Goal: Task Accomplishment & Management: Use online tool/utility

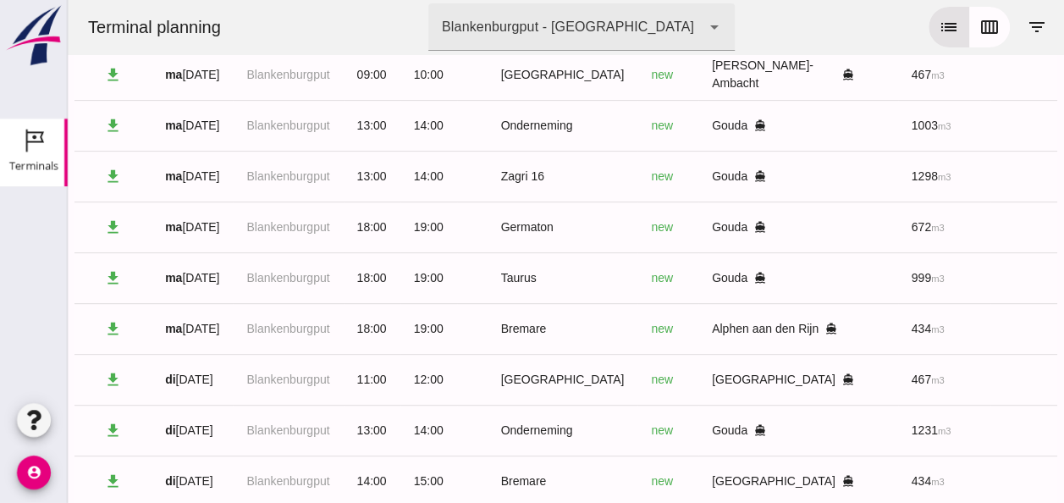
scroll to position [0, 452]
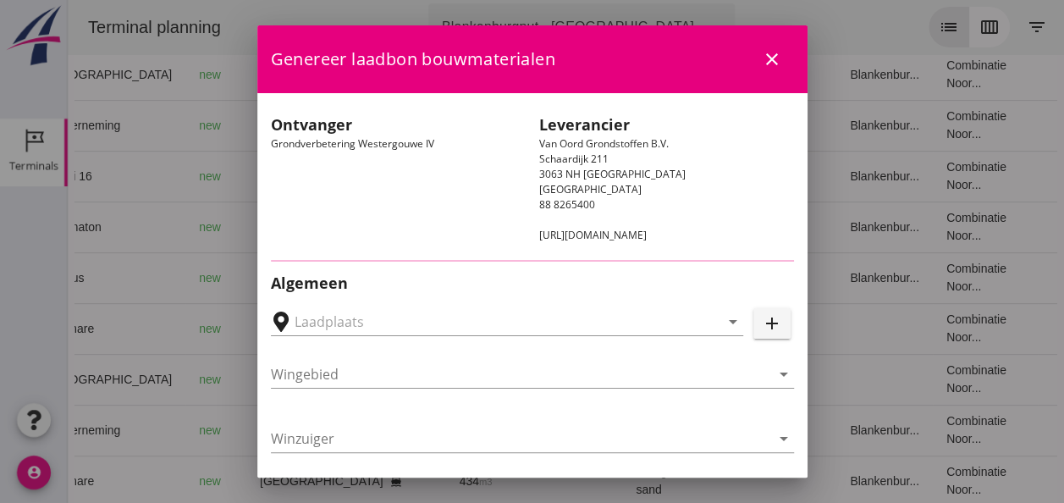
type input "Loswal Fa. J. Bos&Zonen, [GEOGRAPHIC_DATA]"
type input "Taurus"
type input "Rianne"
type input "999"
type input "Ontzilt oph.zand [75] (6120)"
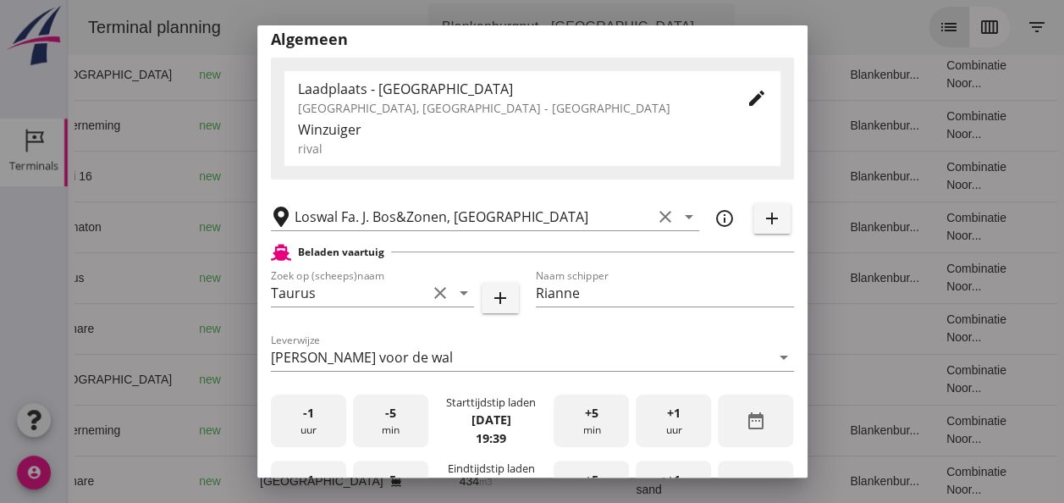
scroll to position [339, 0]
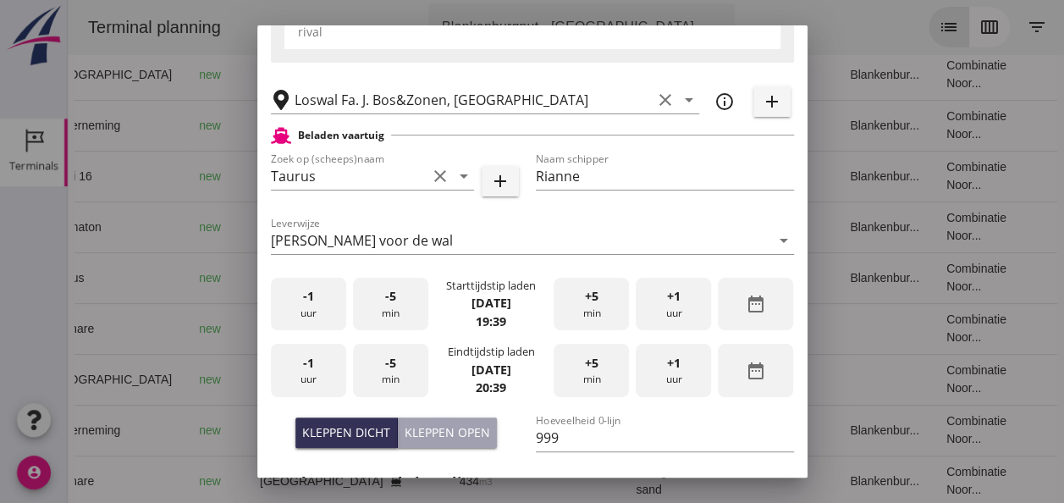
click at [310, 317] on div "-1 uur" at bounding box center [308, 304] width 75 height 53
click at [573, 299] on div "+5 min" at bounding box center [590, 304] width 75 height 53
click at [575, 298] on div "+5 min" at bounding box center [590, 304] width 75 height 53
click at [314, 366] on div "-1 uur" at bounding box center [308, 370] width 75 height 53
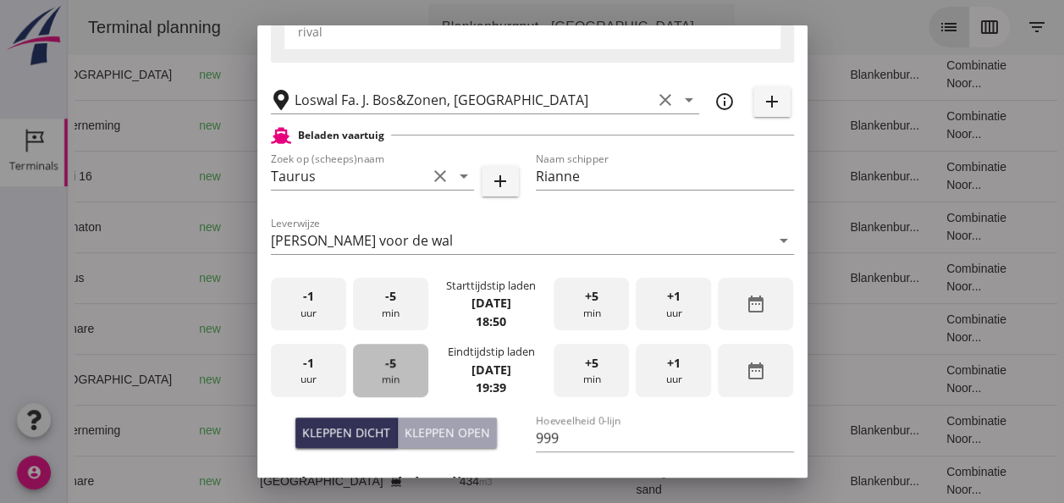
click at [388, 366] on span "-5" at bounding box center [390, 363] width 11 height 19
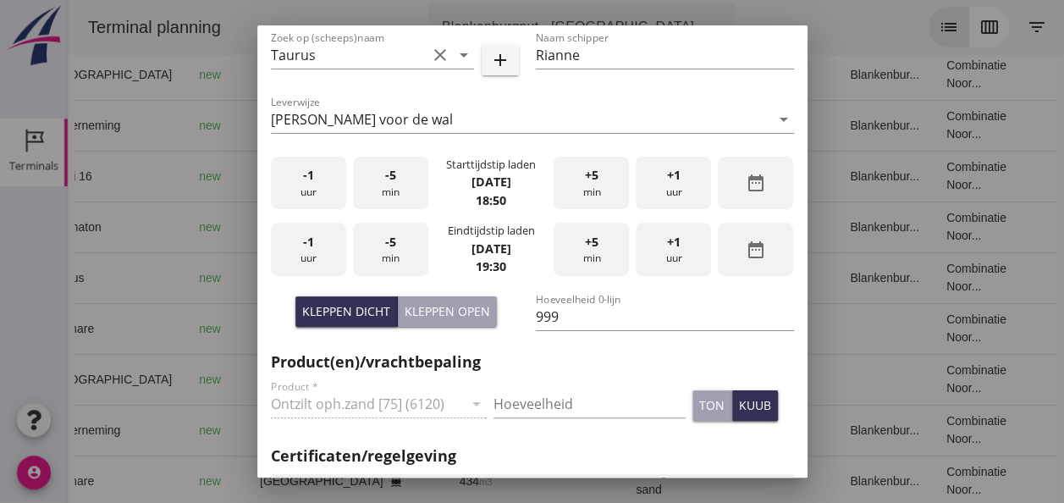
scroll to position [592, 0]
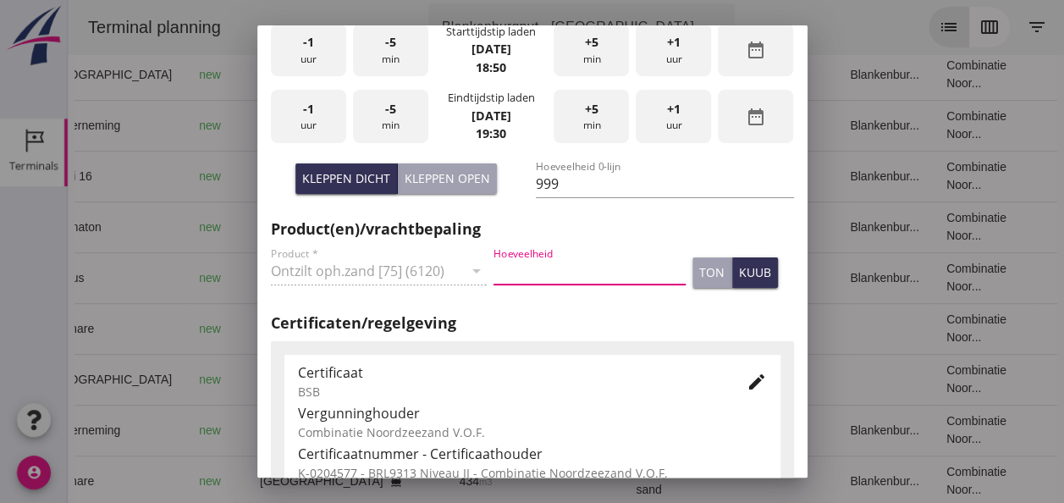
click at [503, 267] on input "Hoeveelheid" at bounding box center [589, 270] width 192 height 27
type input "999"
click at [751, 279] on div "kuub" at bounding box center [755, 272] width 32 height 18
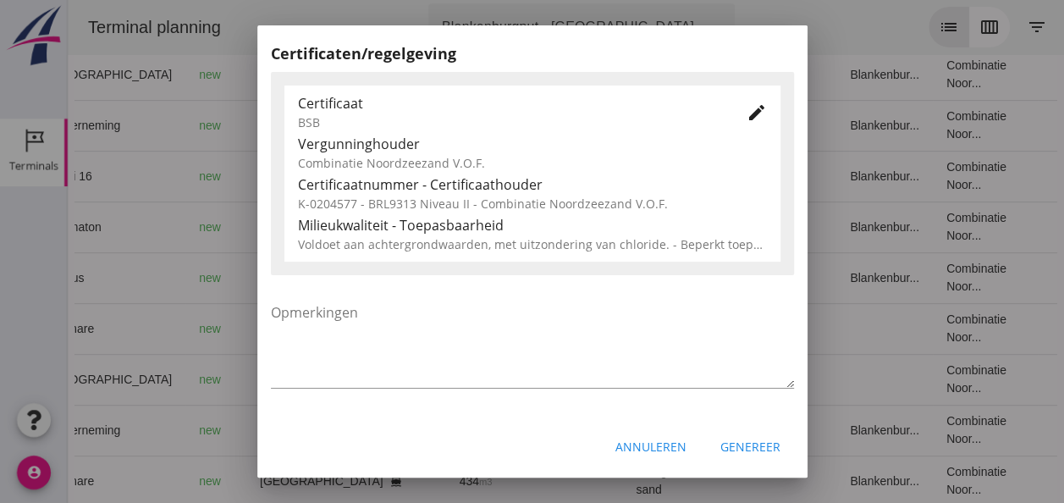
scroll to position [862, 0]
click at [737, 441] on div "Genereer" at bounding box center [750, 446] width 60 height 18
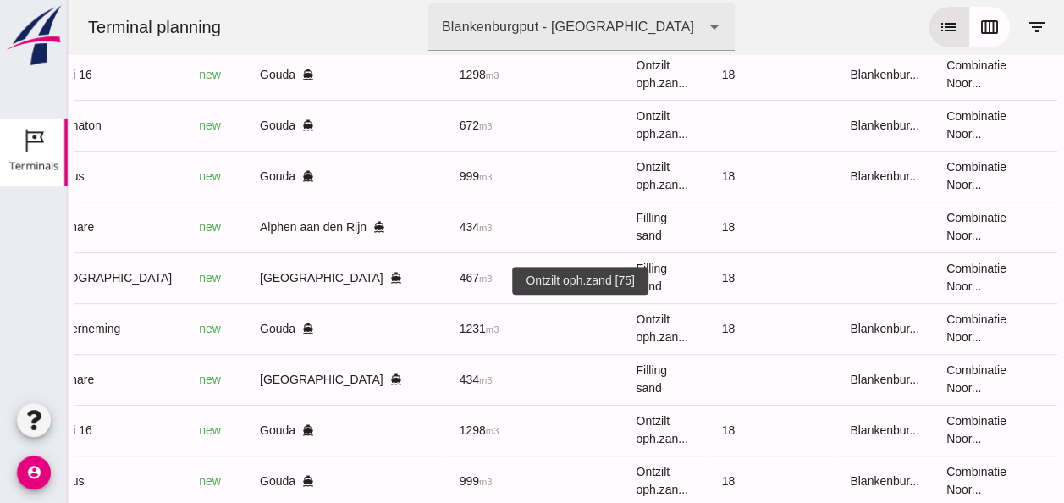
scroll to position [459, 0]
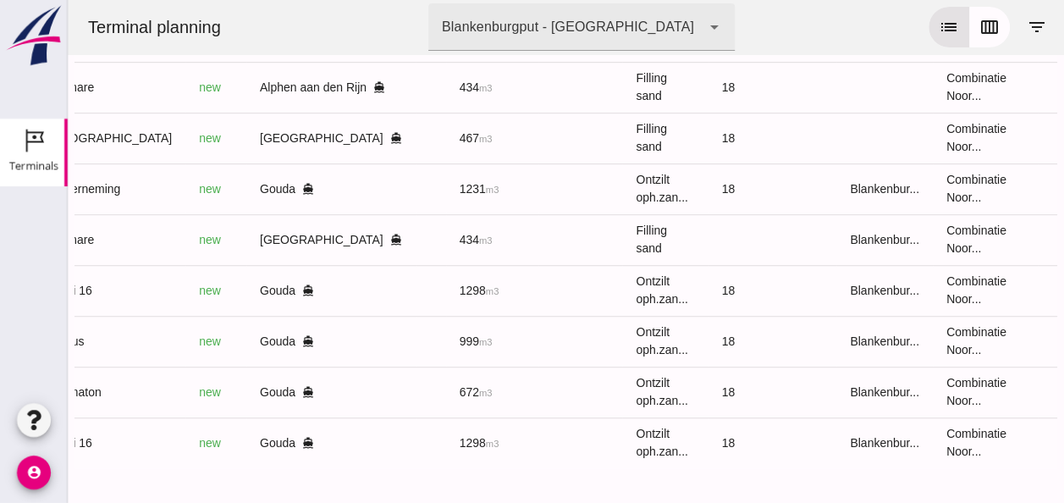
click at [88, 467] on div "laad/los activiteit schip product acties chevron_left wk 38 chevron_right datum…" at bounding box center [565, 55] width 983 height 895
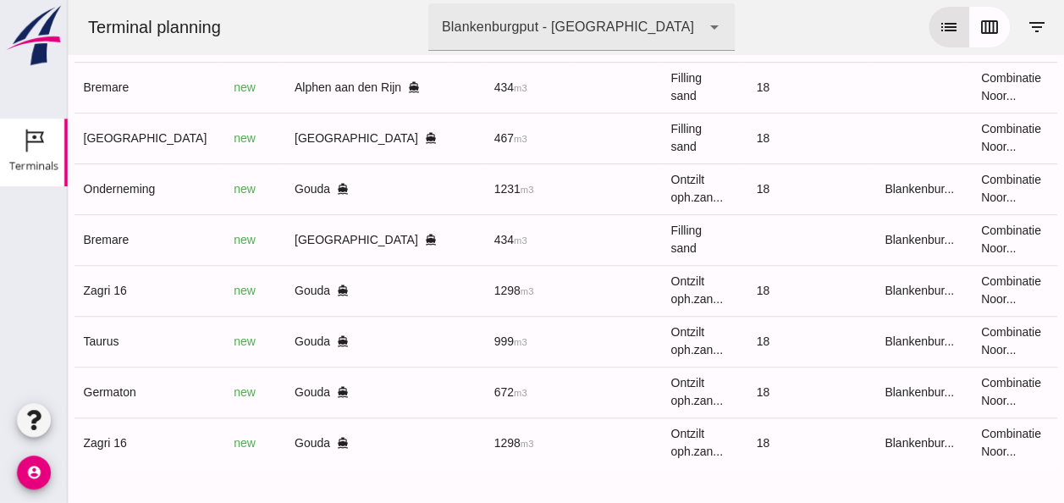
scroll to position [0, 452]
